Goal: Transaction & Acquisition: Book appointment/travel/reservation

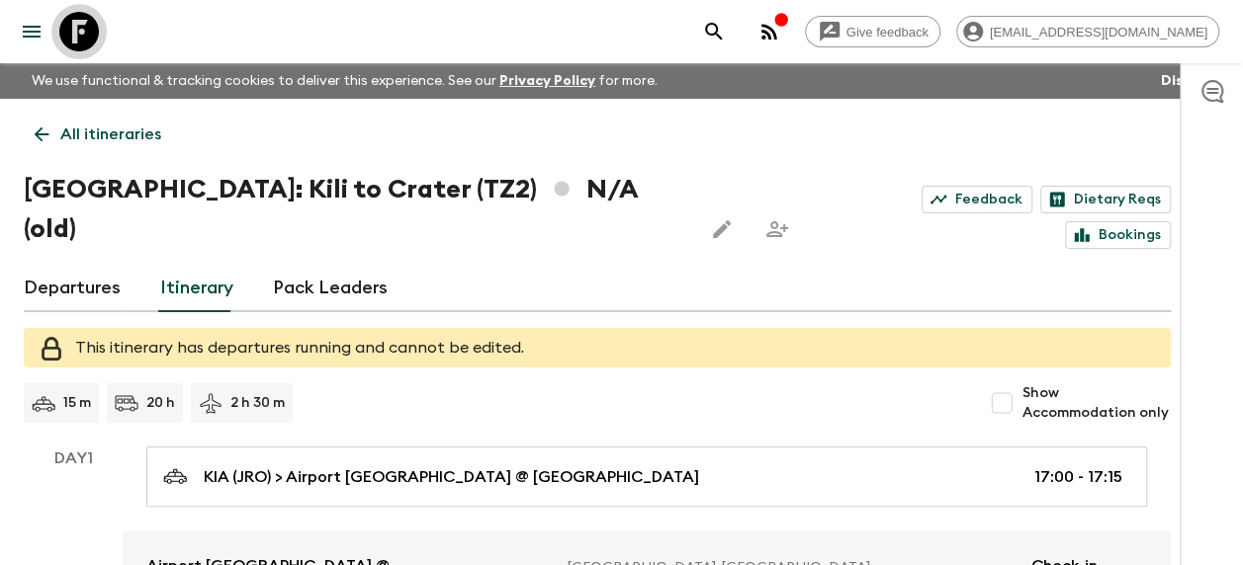
click at [76, 20] on icon at bounding box center [79, 32] width 40 height 40
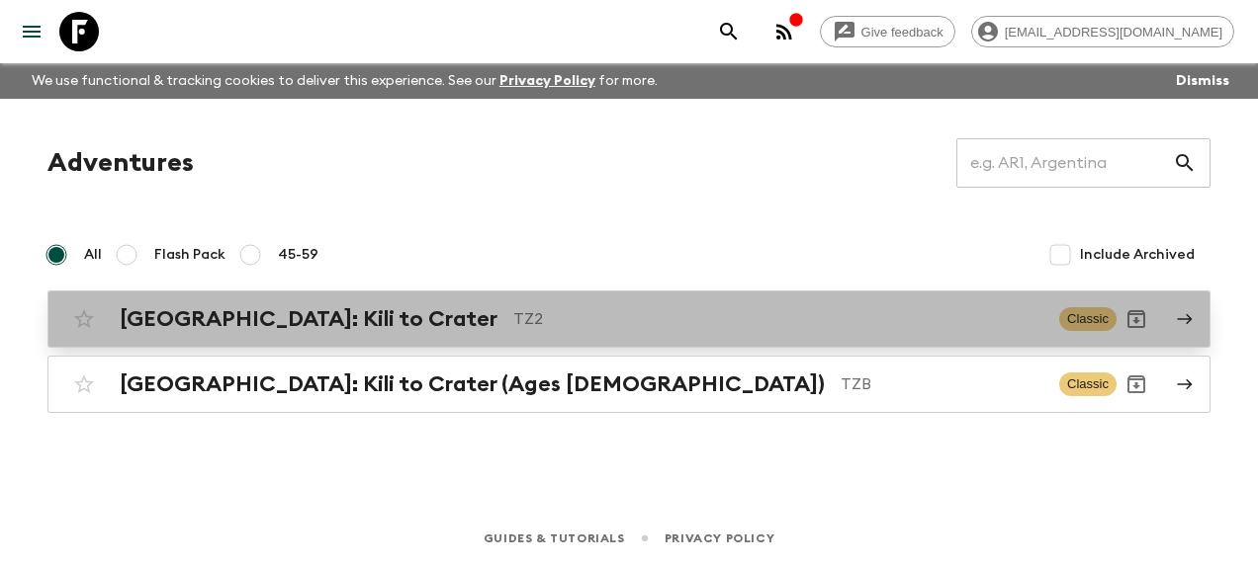
click at [215, 306] on h2 "[GEOGRAPHIC_DATA]: Kili to Crater" at bounding box center [309, 319] width 378 height 26
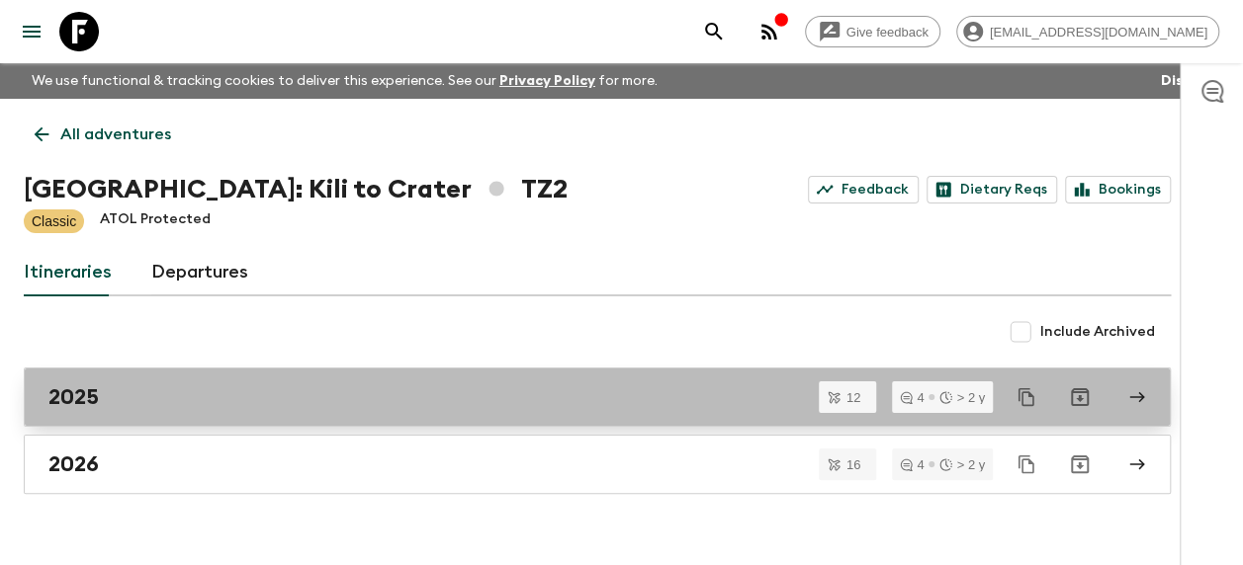
click at [136, 403] on div "2025" at bounding box center [578, 398] width 1060 height 26
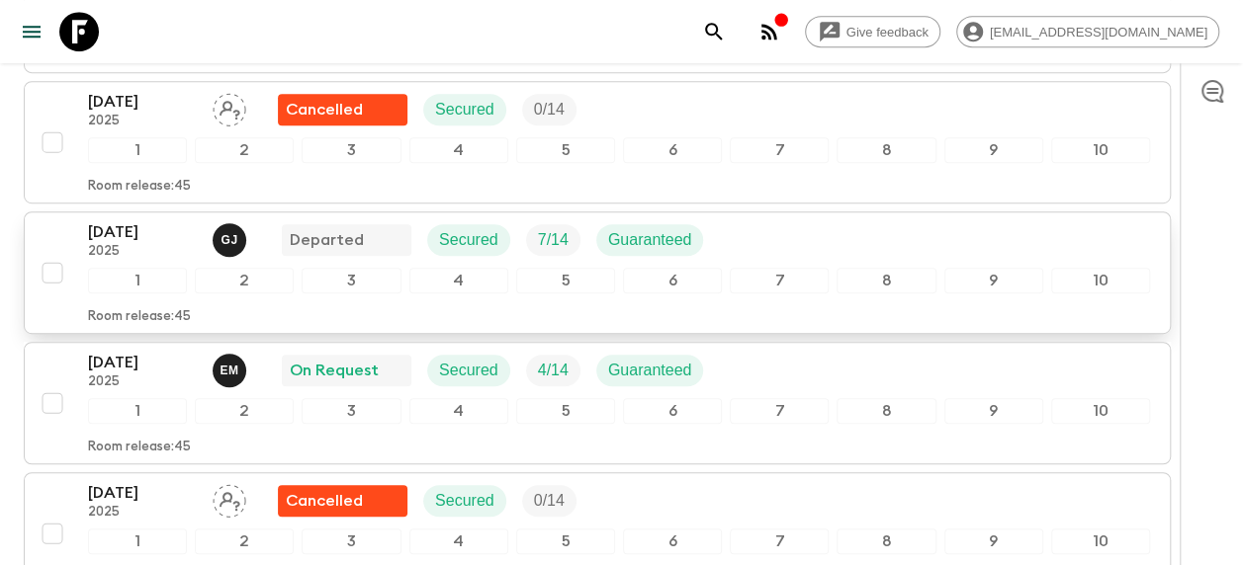
scroll to position [494, 0]
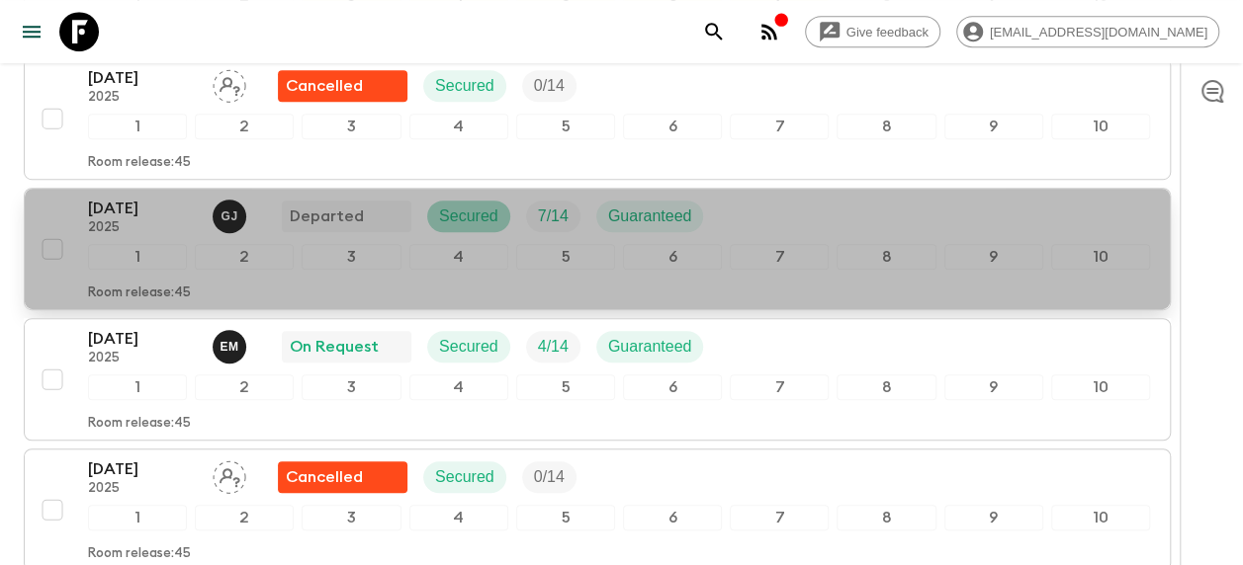
click at [477, 205] on p "Secured" at bounding box center [468, 217] width 59 height 24
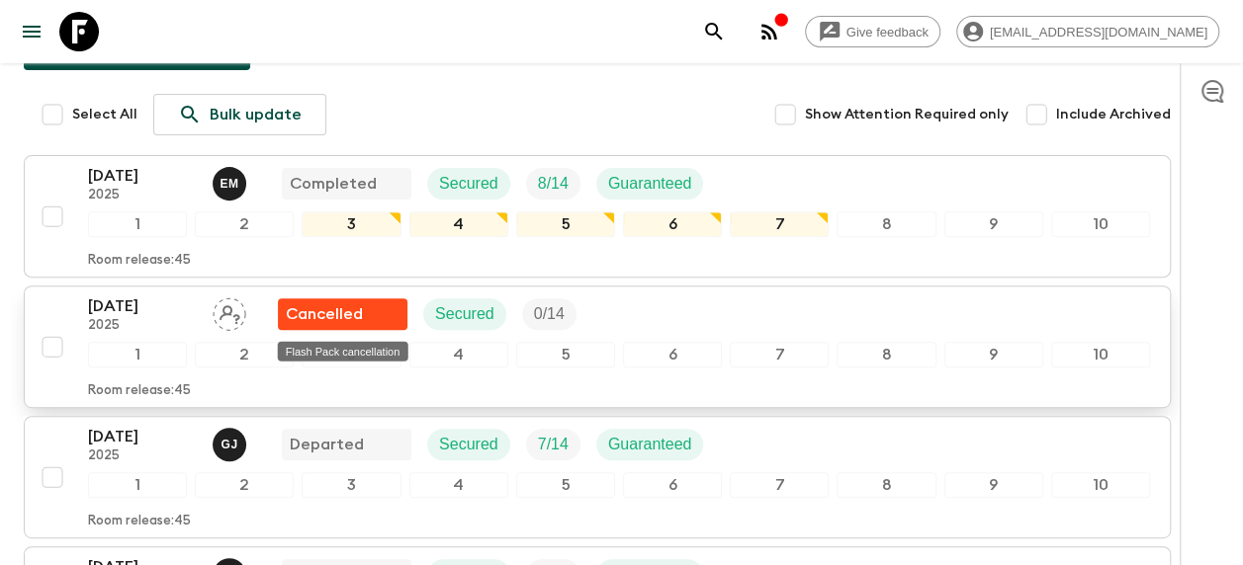
scroll to position [297, 0]
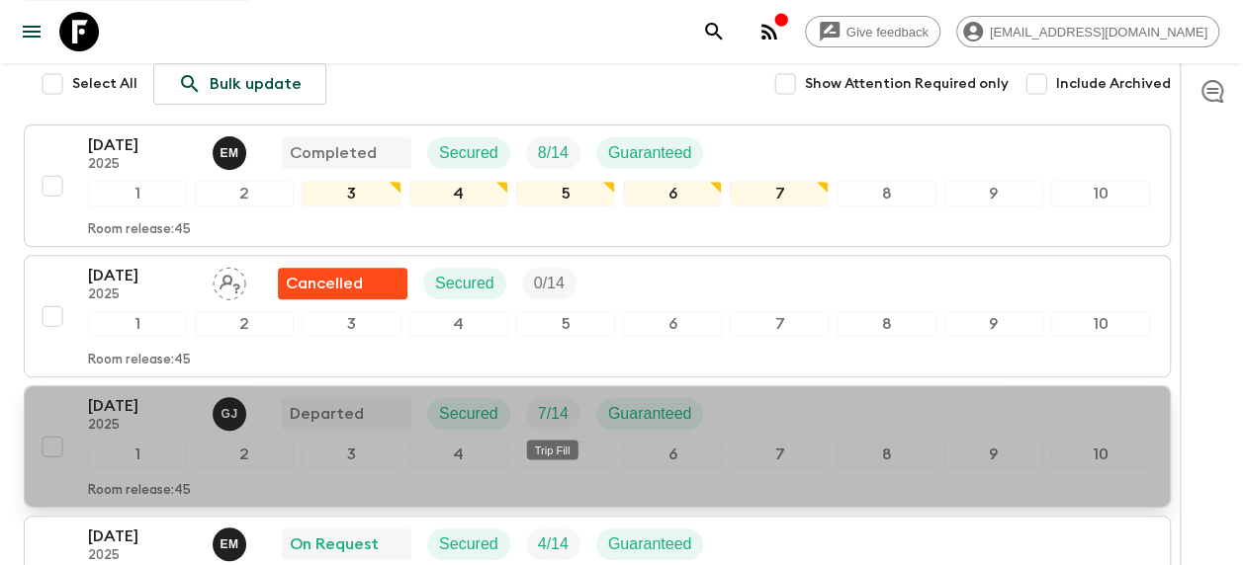
click at [550, 411] on p "7 / 14" at bounding box center [553, 414] width 31 height 24
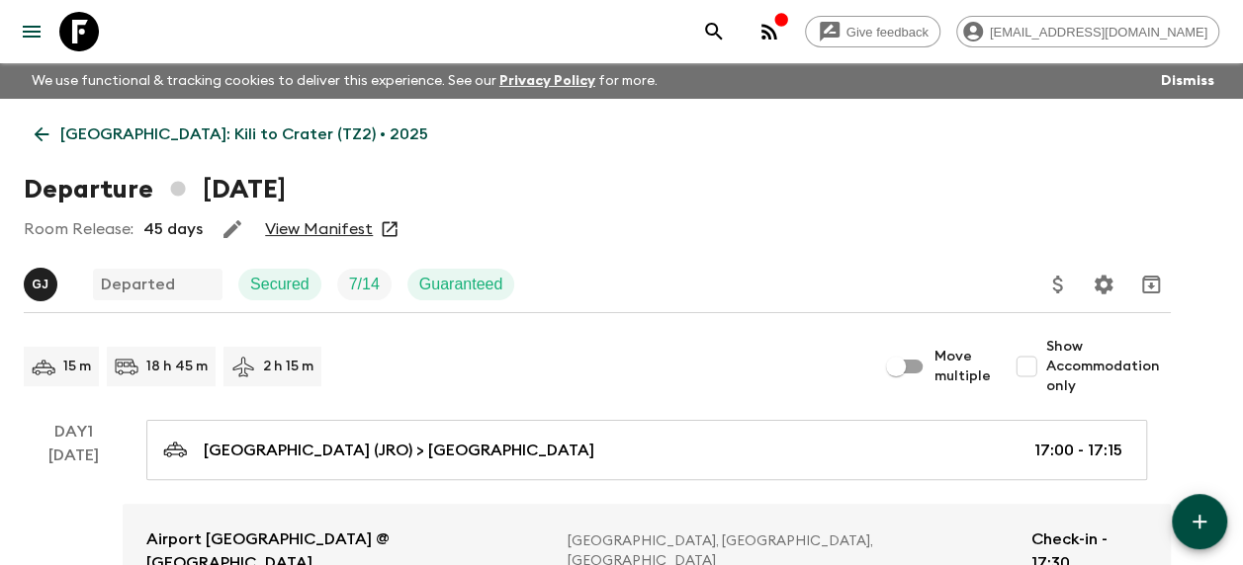
click at [340, 227] on link "View Manifest" at bounding box center [319, 229] width 108 height 20
